Goal: Complete application form

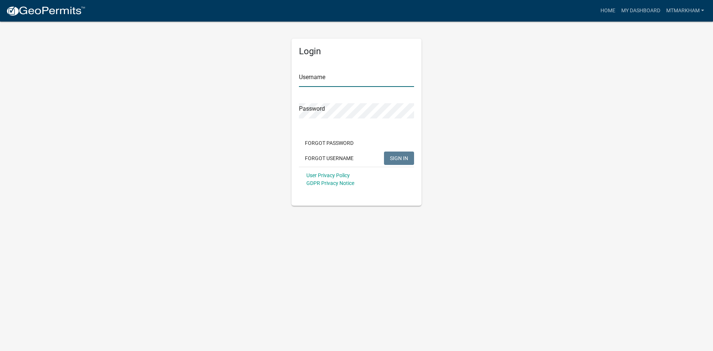
type input "mtmarkham"
click at [403, 159] on span "SIGN IN" at bounding box center [399, 158] width 18 height 6
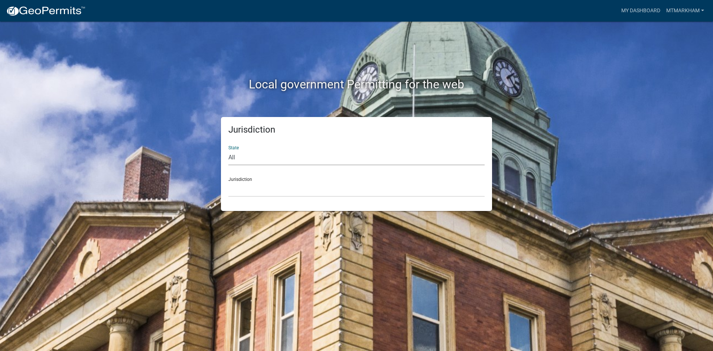
click at [354, 159] on select "All [US_STATE] [US_STATE] [US_STATE] [US_STATE] [US_STATE] [US_STATE] [US_STATE…" at bounding box center [356, 157] width 256 height 15
select select "[US_STATE]"
click at [228, 150] on select "All [US_STATE] [US_STATE] [US_STATE] [US_STATE] [US_STATE] [US_STATE] [US_STATE…" at bounding box center [356, 157] width 256 height 15
click at [277, 183] on select "[GEOGRAPHIC_DATA], [US_STATE][PERSON_NAME][GEOGRAPHIC_DATA], [US_STATE][PERSON_…" at bounding box center [356, 189] width 256 height 15
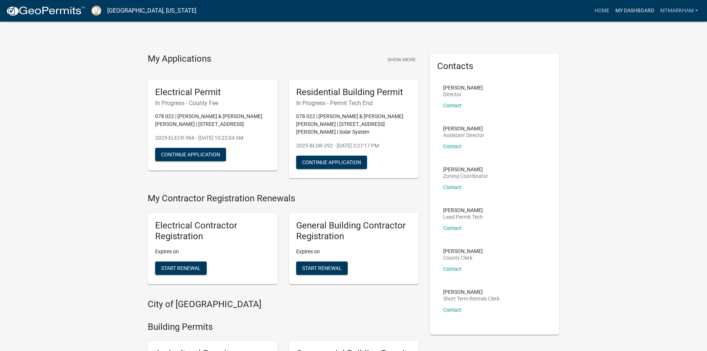
click at [633, 11] on link "My Dashboard" at bounding box center [635, 11] width 45 height 14
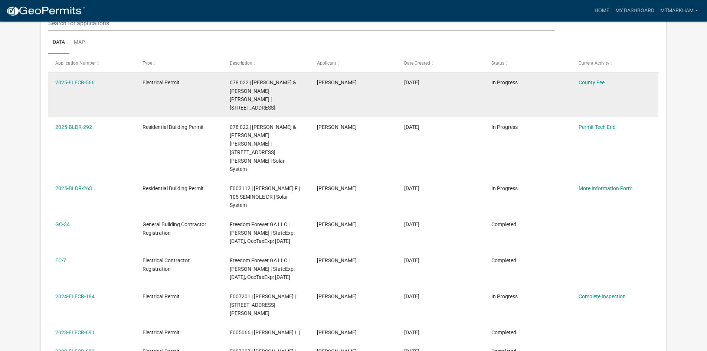
scroll to position [98, 0]
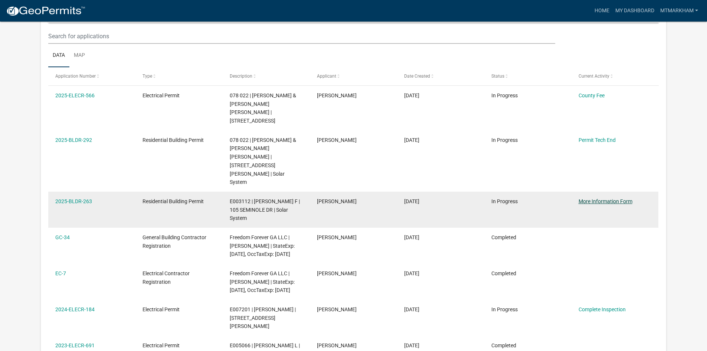
click at [606, 198] on link "More Information Form" at bounding box center [606, 201] width 54 height 6
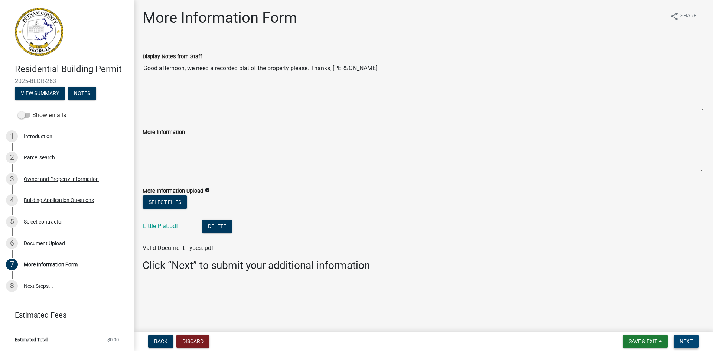
click at [689, 345] on button "Next" at bounding box center [686, 341] width 25 height 13
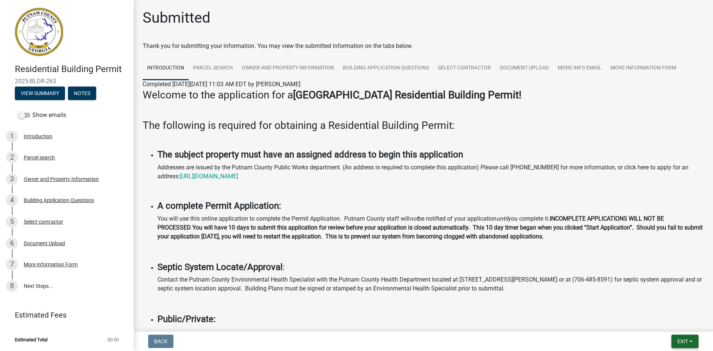
click at [675, 339] on button "Exit" at bounding box center [684, 341] width 27 height 13
click at [668, 323] on button "Save & Exit" at bounding box center [668, 322] width 59 height 18
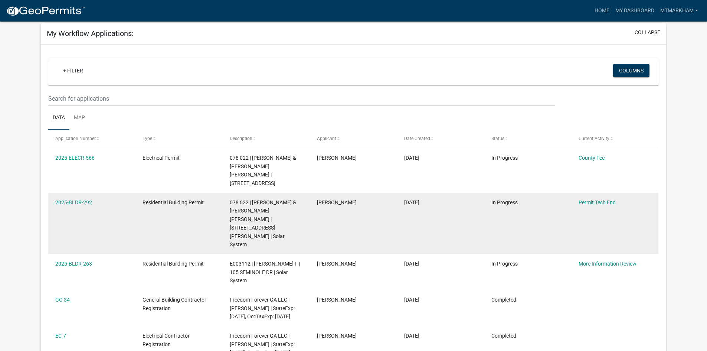
scroll to position [111, 0]
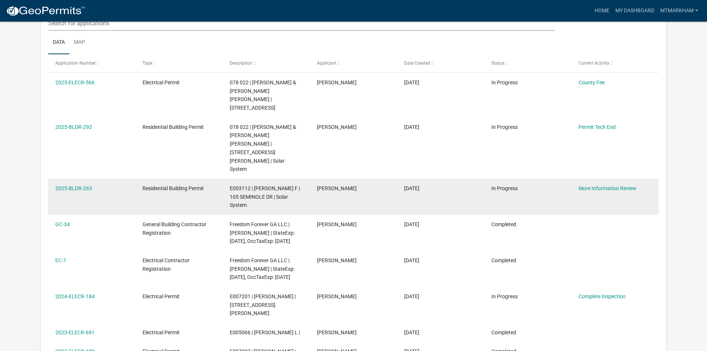
drag, startPoint x: 518, startPoint y: 151, endPoint x: 483, endPoint y: 153, distance: 35.3
click at [483, 179] on div "2025-BLDR-263 Residential Building Permit E003112 | [PERSON_NAME] F | [STREET_A…" at bounding box center [353, 197] width 610 height 36
copy div "In Progress"
